Goal: Navigation & Orientation: Find specific page/section

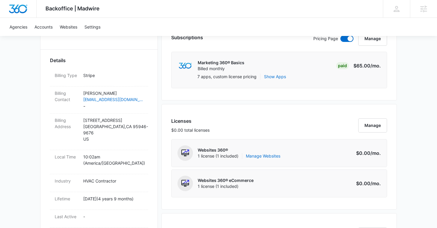
scroll to position [181, 0]
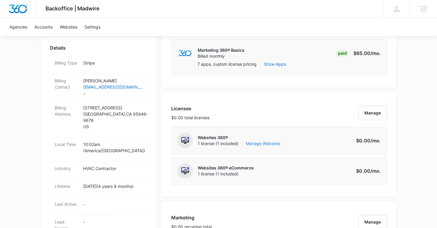
click at [268, 145] on link "Manage Websites" at bounding box center [263, 144] width 35 height 6
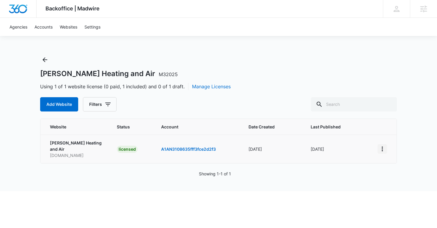
click at [382, 151] on icon "View More" at bounding box center [382, 149] width 1 height 5
click at [401, 182] on link "Visit Website" at bounding box center [397, 183] width 25 height 5
click at [381, 150] on icon "View More" at bounding box center [382, 149] width 7 height 7
click at [401, 184] on link "Visit Website" at bounding box center [397, 183] width 25 height 5
click at [383, 149] on icon "View More" at bounding box center [382, 149] width 7 height 7
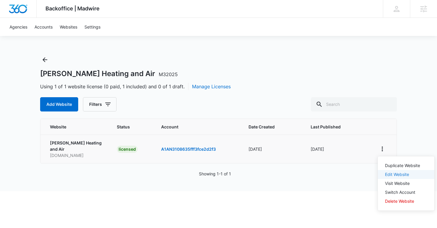
click at [404, 174] on link "Edit Website" at bounding box center [397, 174] width 24 height 5
